Goal: Task Accomplishment & Management: Manage account settings

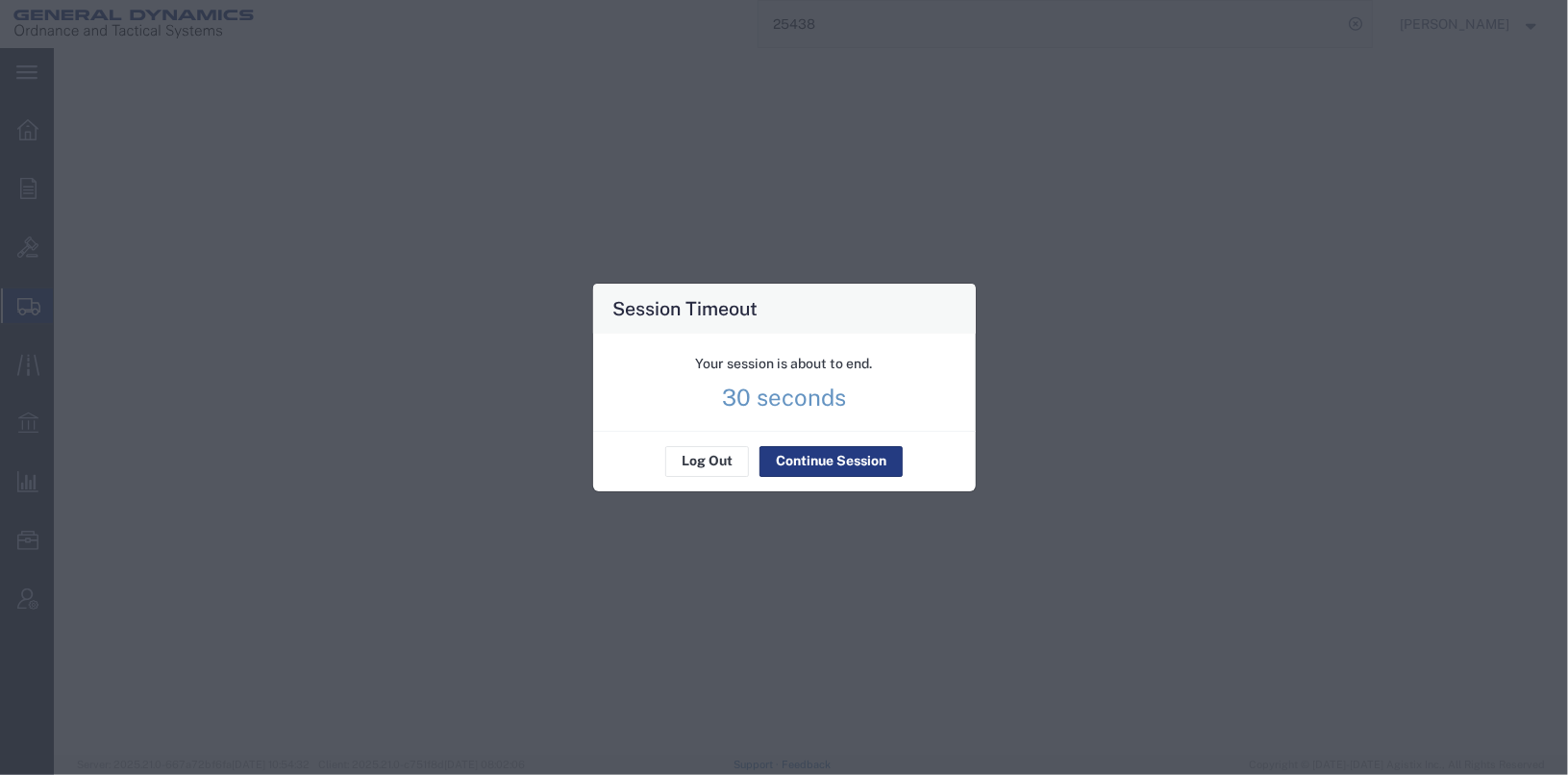
select select "SKID"
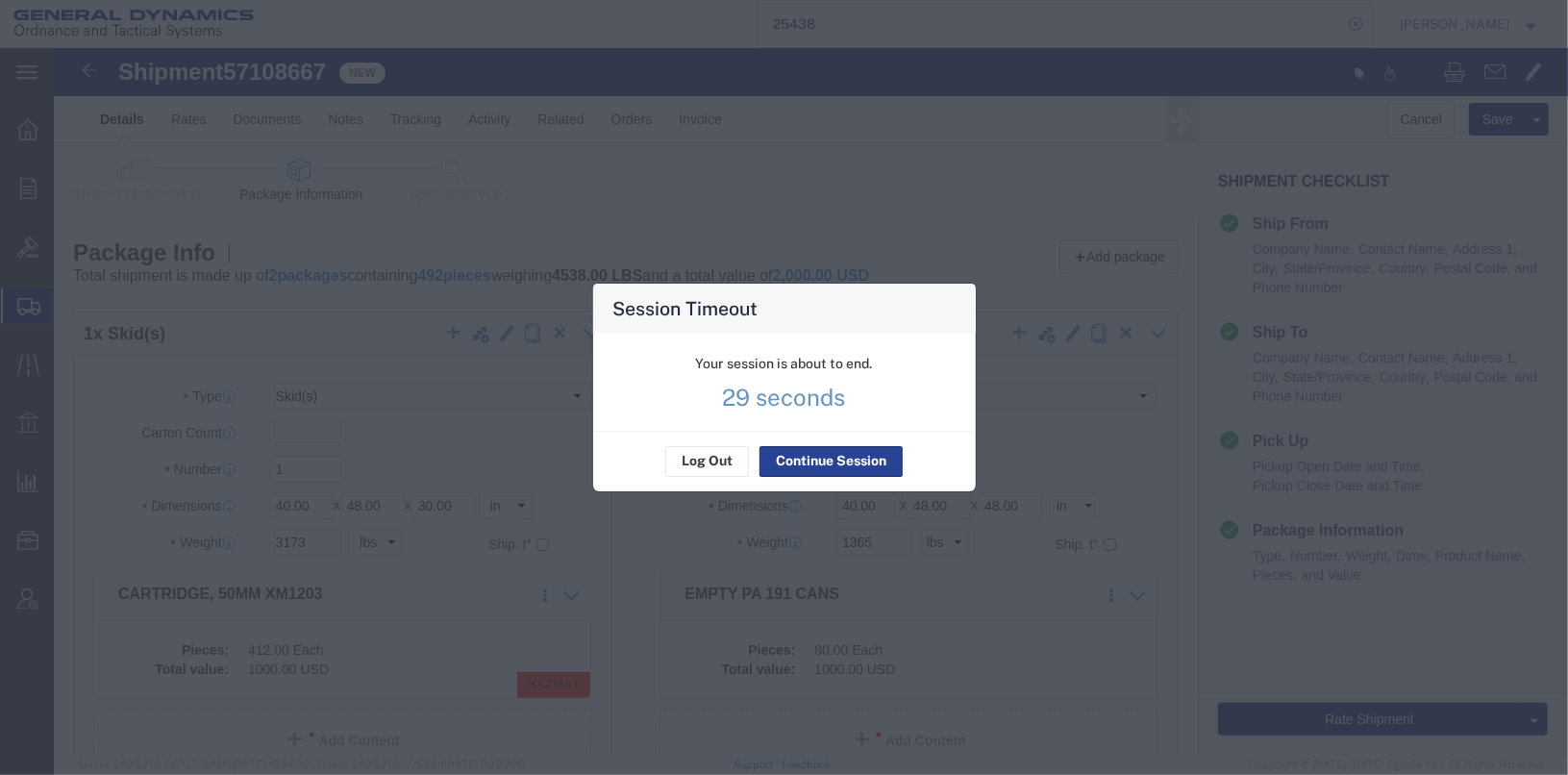
click at [801, 467] on button "Continue Session" at bounding box center [831, 462] width 143 height 31
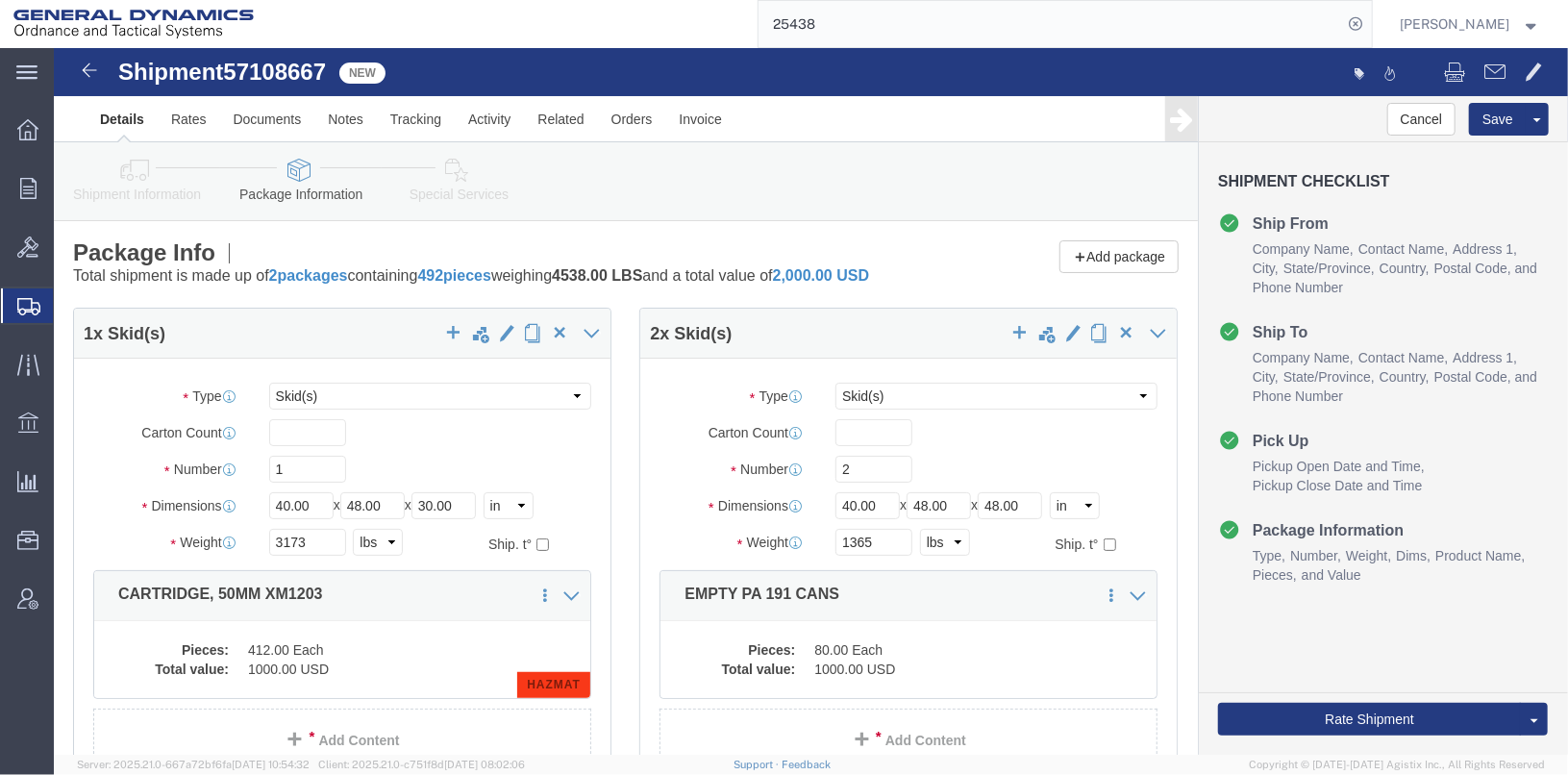
click label "Carton Count"
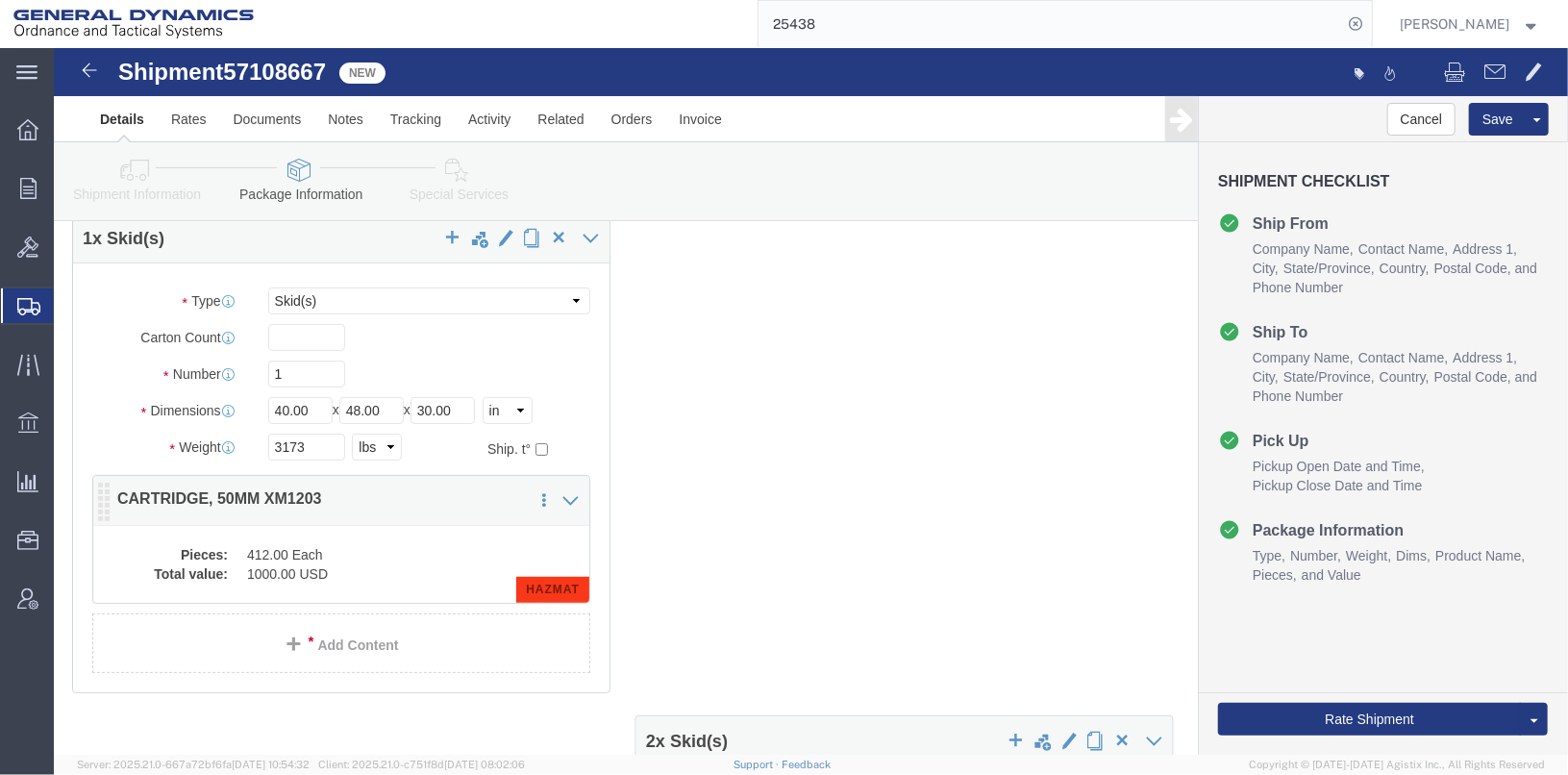
click div "1 x Skid(s) Package Type Select Bale(s) Basket(s) Bolt(s) Bottle(s) Buckets Bul…"
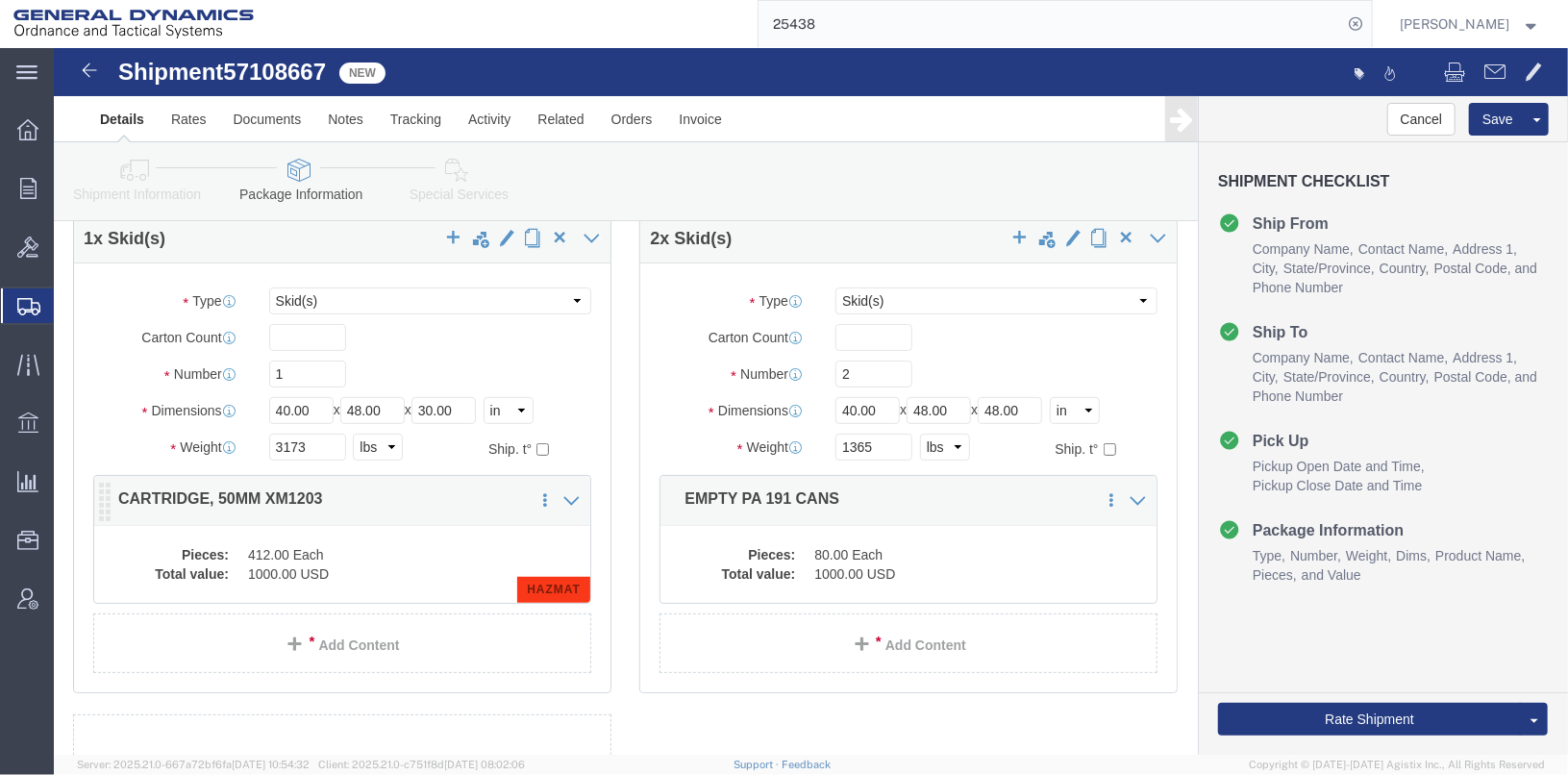
click dd "412.00 Each"
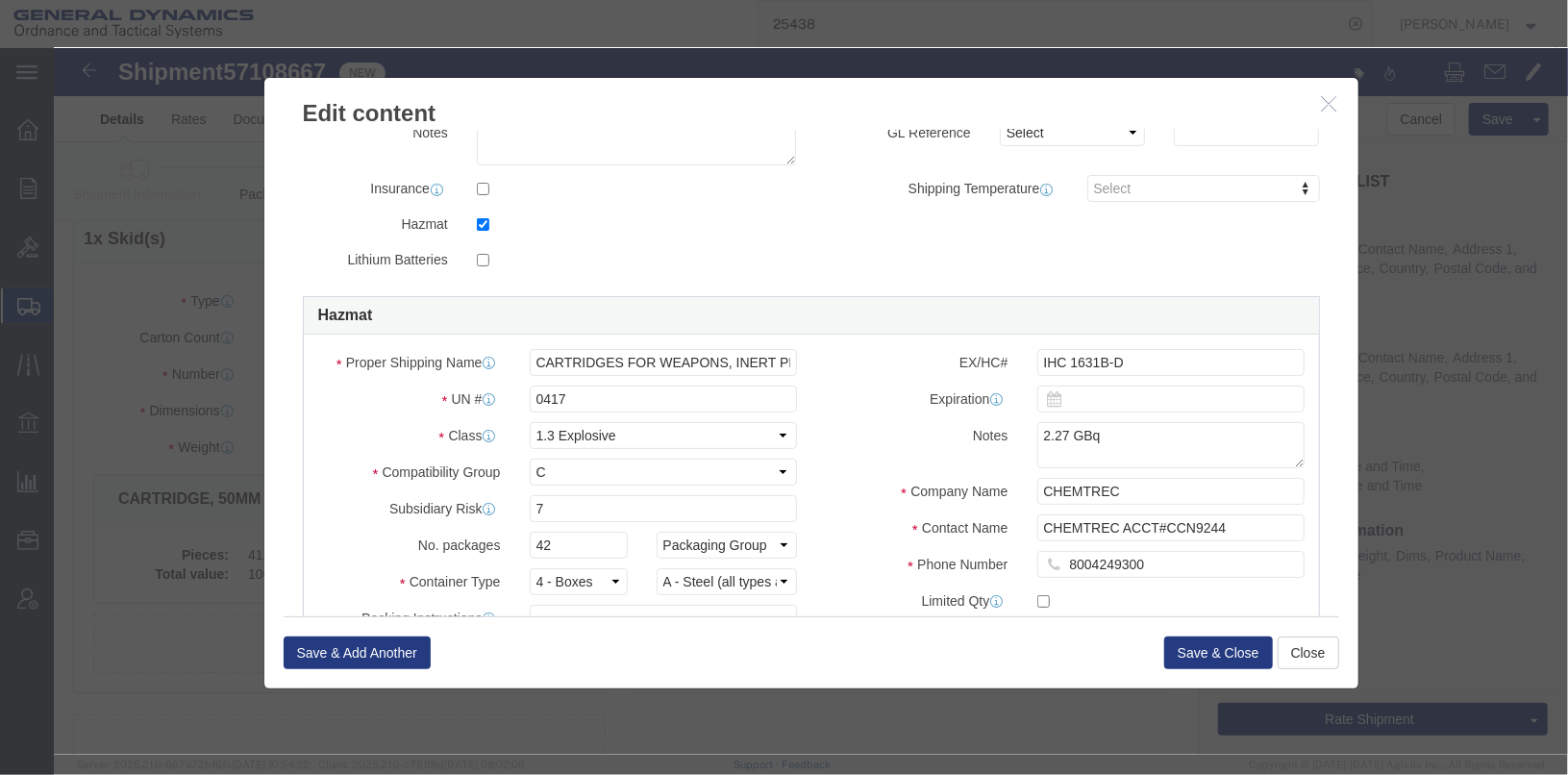
scroll to position [563, 0]
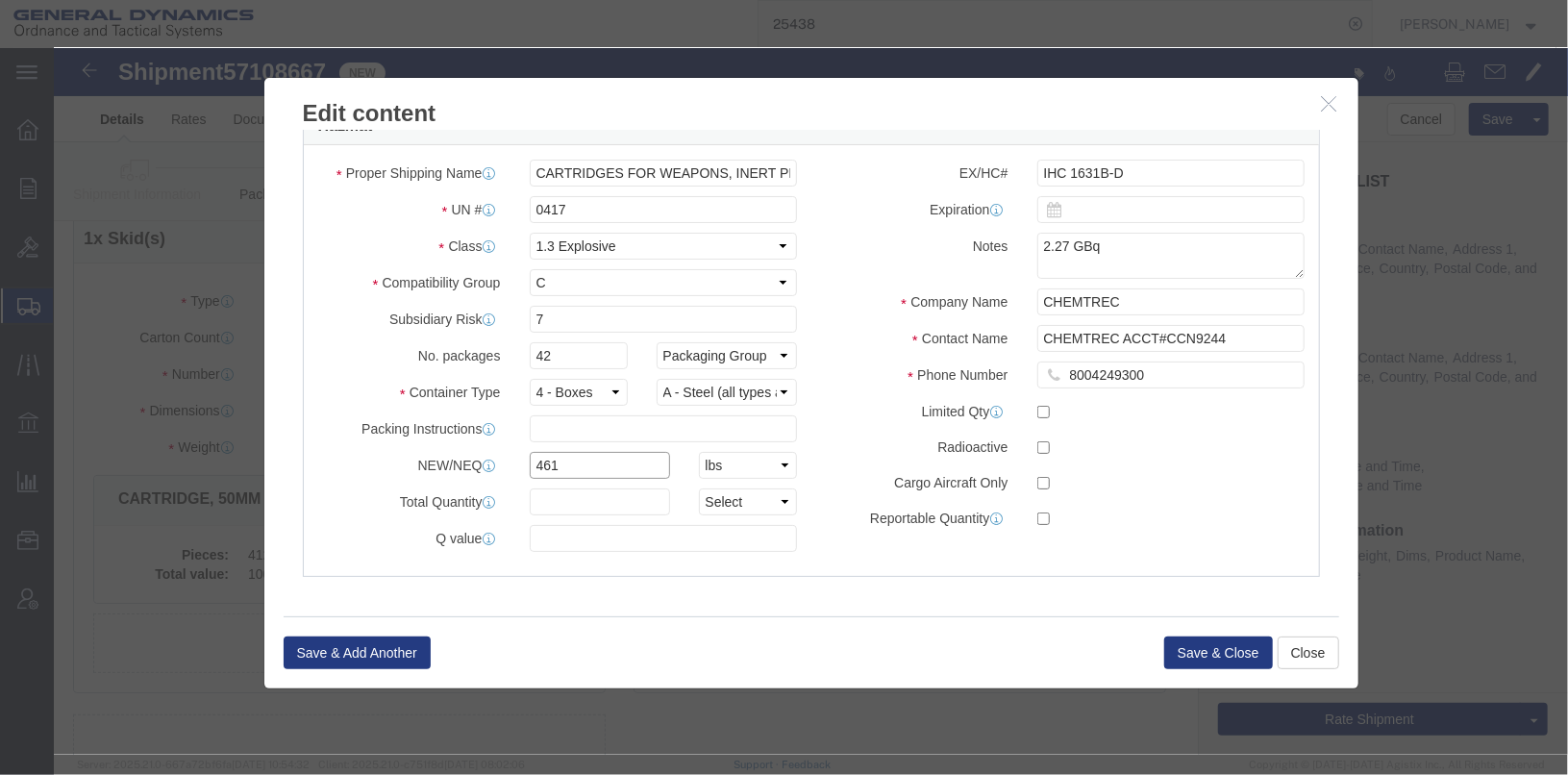
drag, startPoint x: 494, startPoint y: 411, endPoint x: 438, endPoint y: 406, distance: 56.2
click div "NEW/NEQ 461 Select kgs lbs"
type input "390.80"
click button "Save & Close"
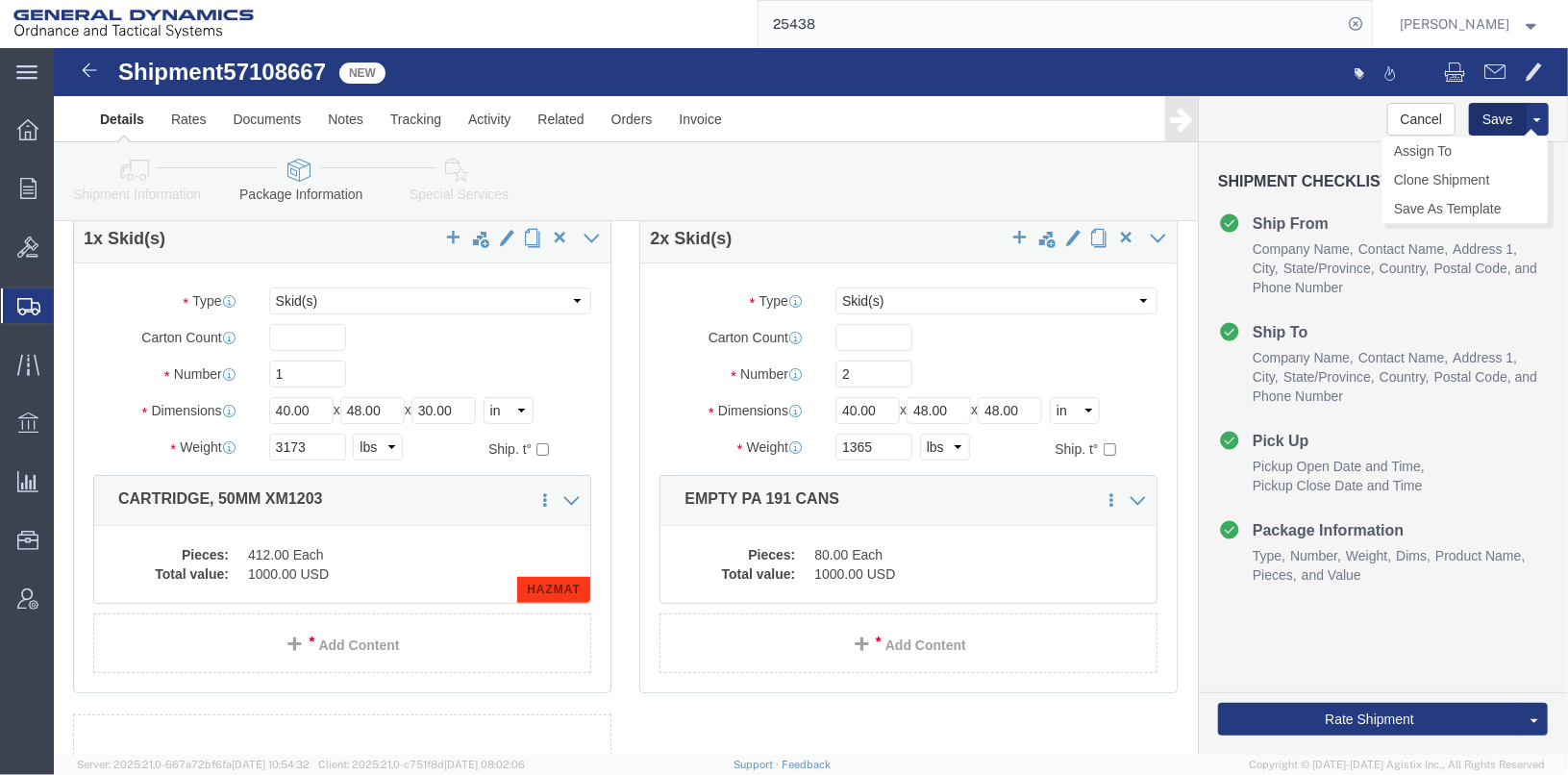
click button "Save"
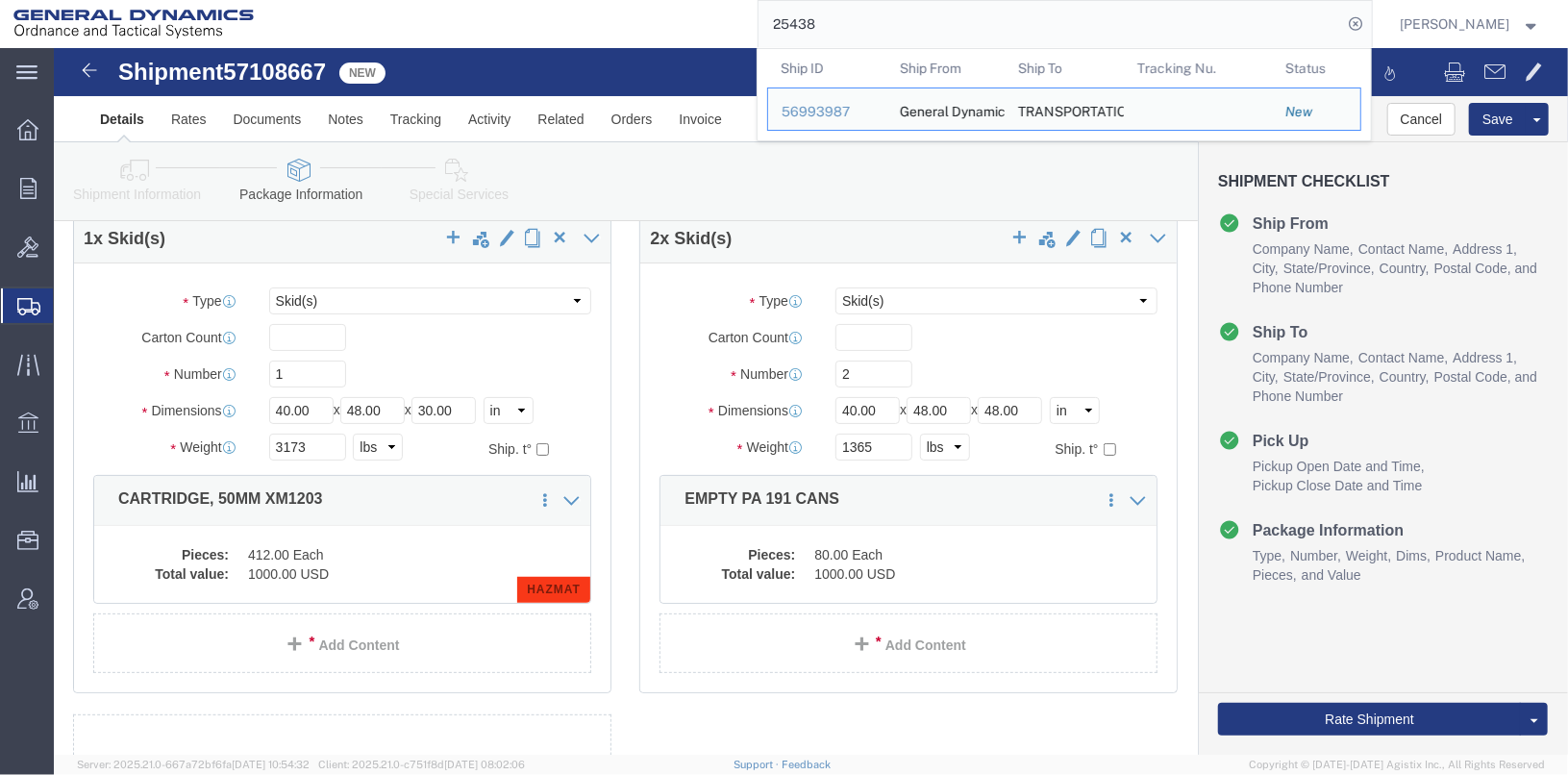
drag, startPoint x: 904, startPoint y: 27, endPoint x: 737, endPoint y: 18, distance: 167.2
click at [737, 18] on div "25438 Ship ID Ship From Ship To Tracking Nu. Status Ship ID 56993987 Ship From …" at bounding box center [820, 23] width 1106 height 48
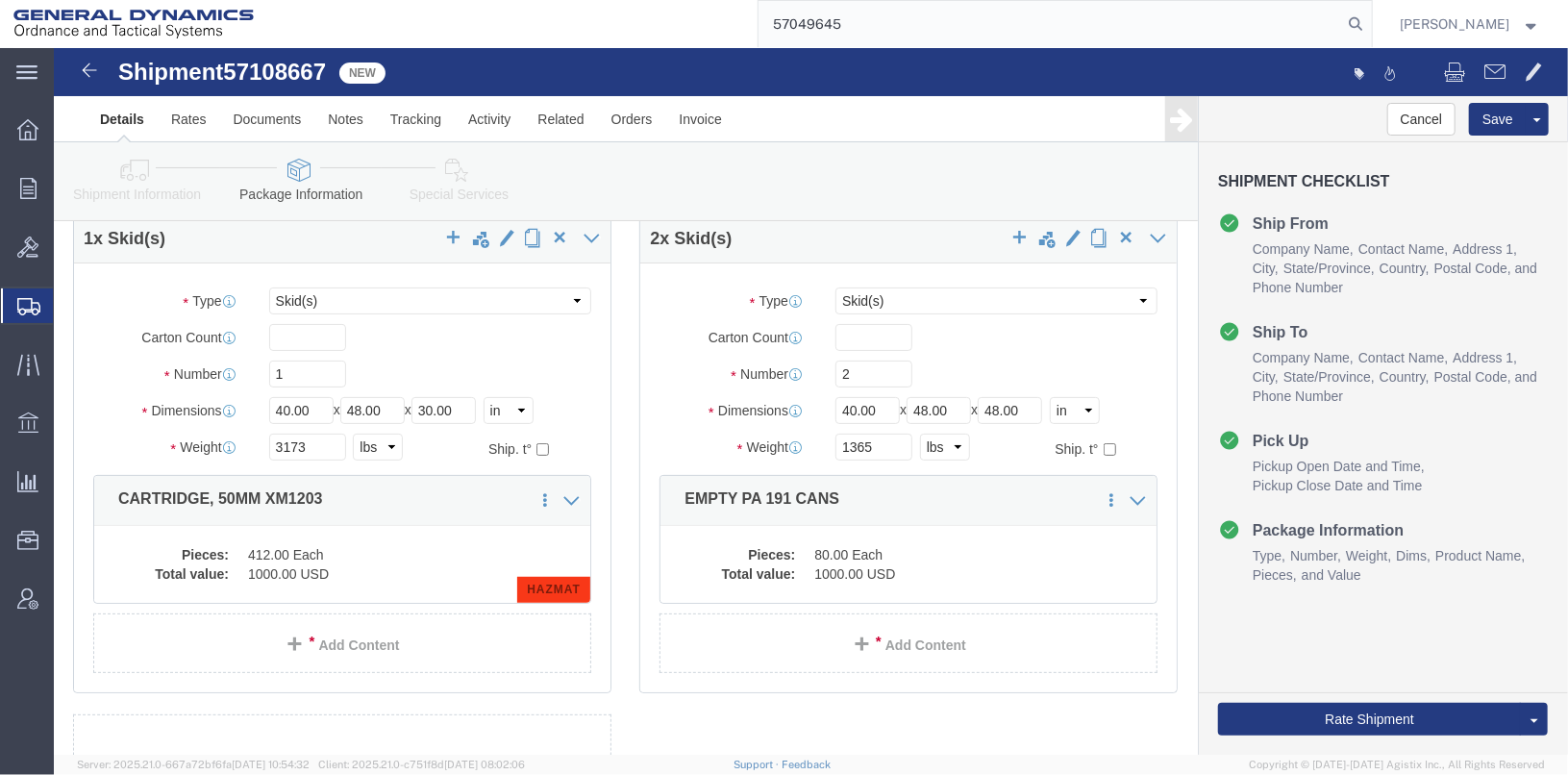
type input "57049645"
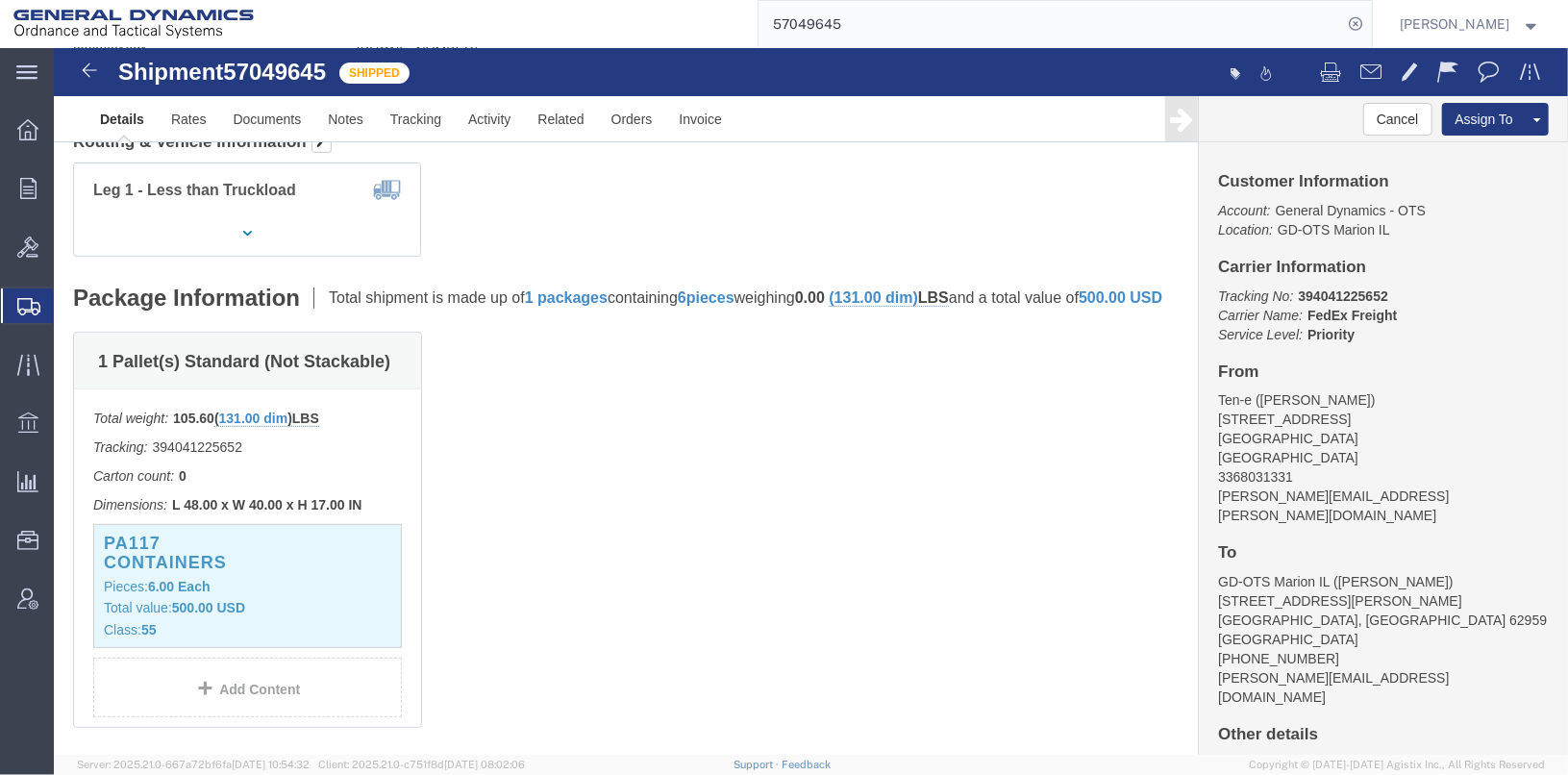
scroll to position [384, 0]
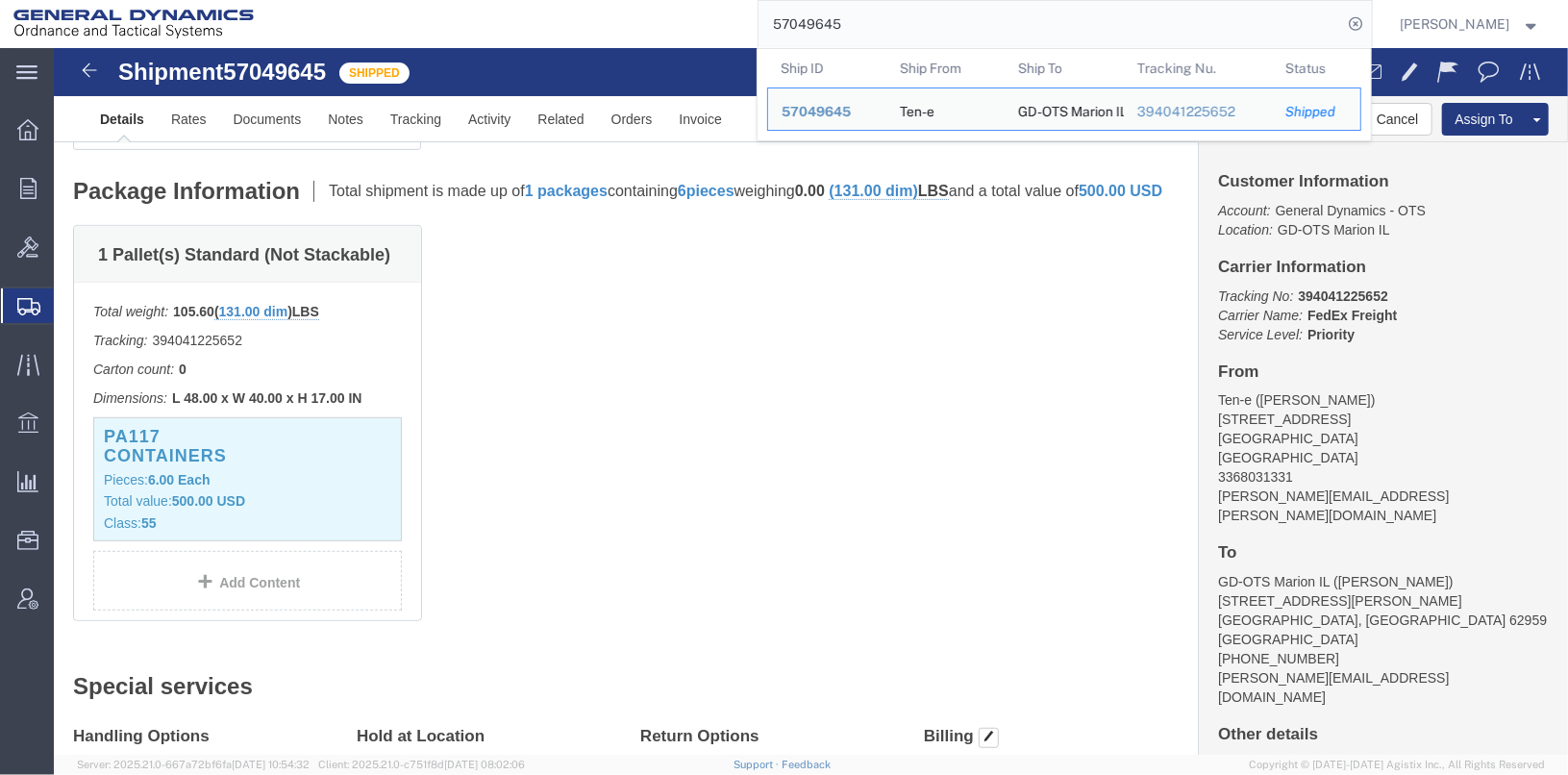
drag, startPoint x: 959, startPoint y: 257, endPoint x: 939, endPoint y: 172, distance: 87.3
click div "1 Pallet(s) Standard (Not Stackable) Total weight: 105.60 ( 131.00 dim ) LBS Tr…"
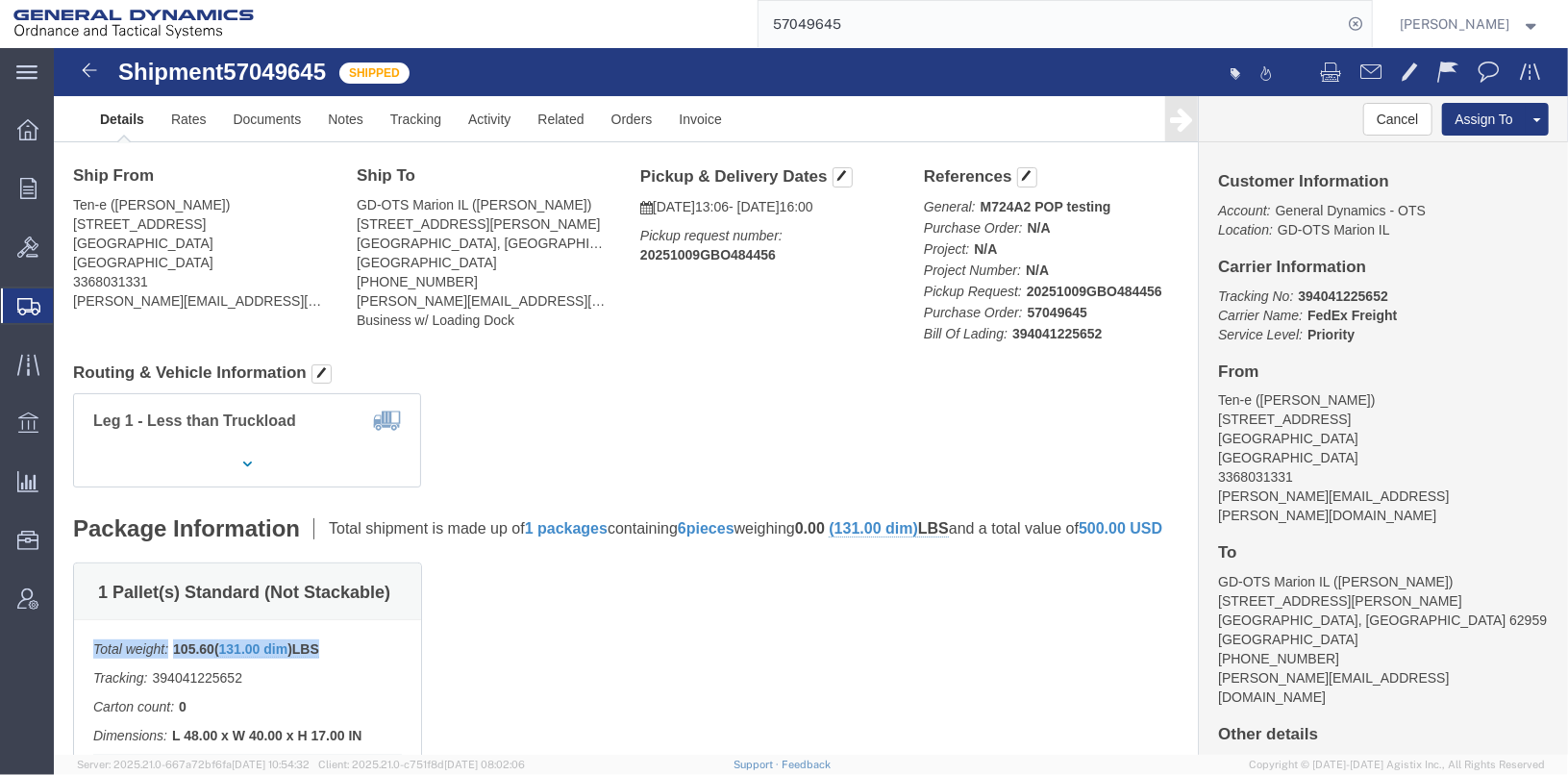
scroll to position [0, 0]
